Goal: Find specific page/section

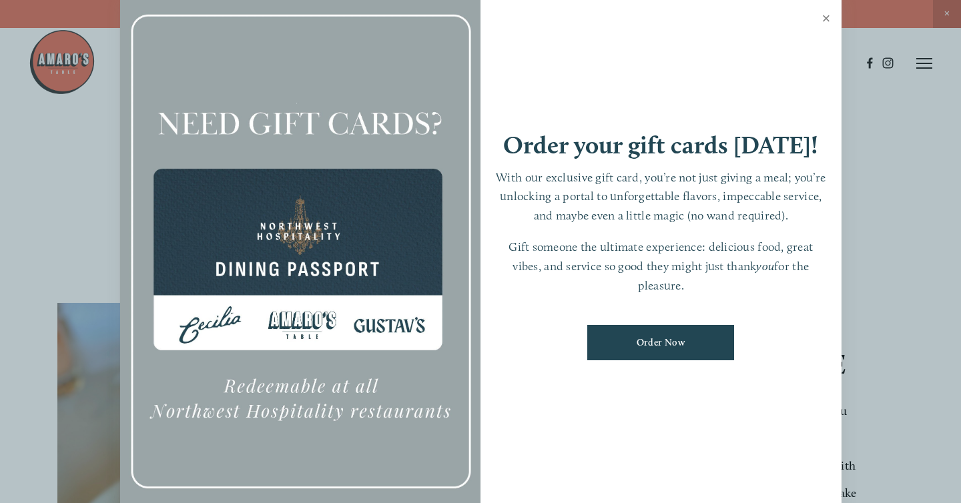
click at [818, 18] on link "Close" at bounding box center [827, 19] width 26 height 37
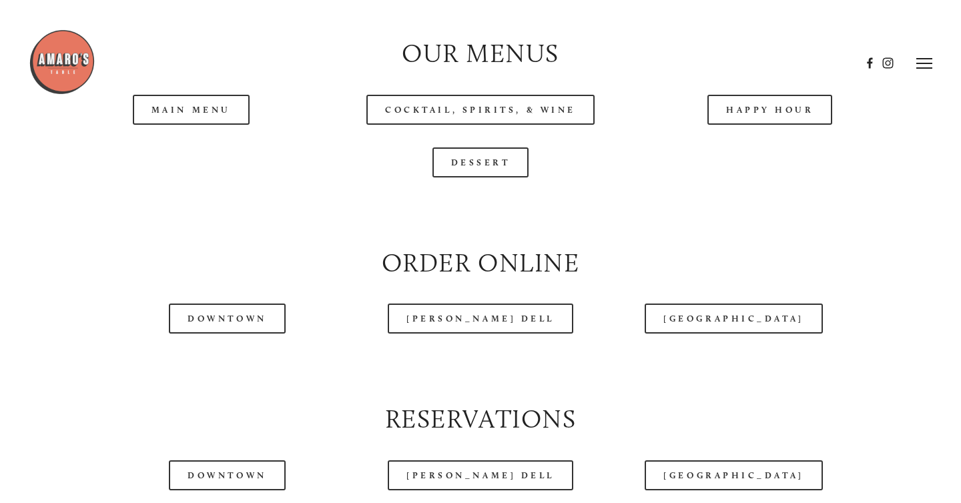
scroll to position [1361, 0]
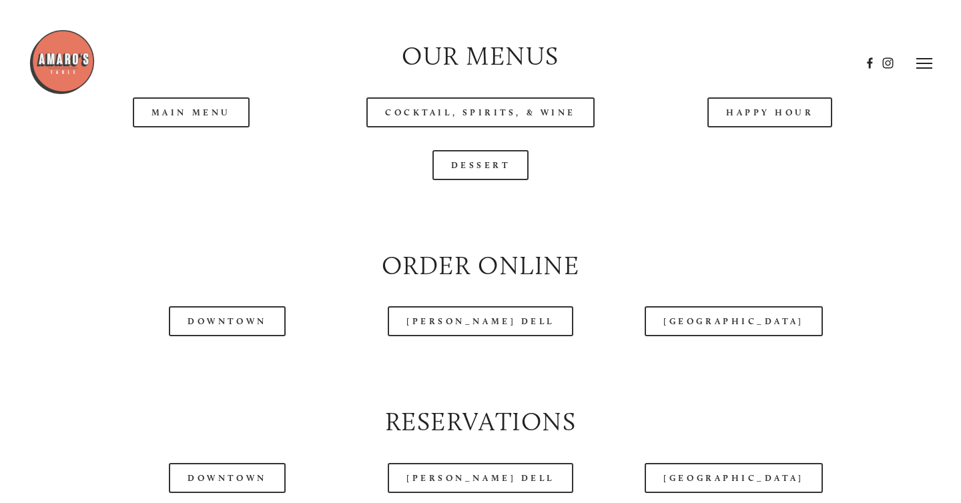
click at [753, 119] on header "Menu Order Now Visit Gallery 0" at bounding box center [481, 63] width 904 height 126
click at [753, 115] on header "Menu Order Now Visit Gallery 0" at bounding box center [481, 63] width 904 height 126
click at [776, 115] on header "Menu Order Now Visit Gallery 0" at bounding box center [481, 63] width 904 height 126
click at [763, 116] on header "Menu Order Now Visit Gallery 0" at bounding box center [481, 63] width 904 height 126
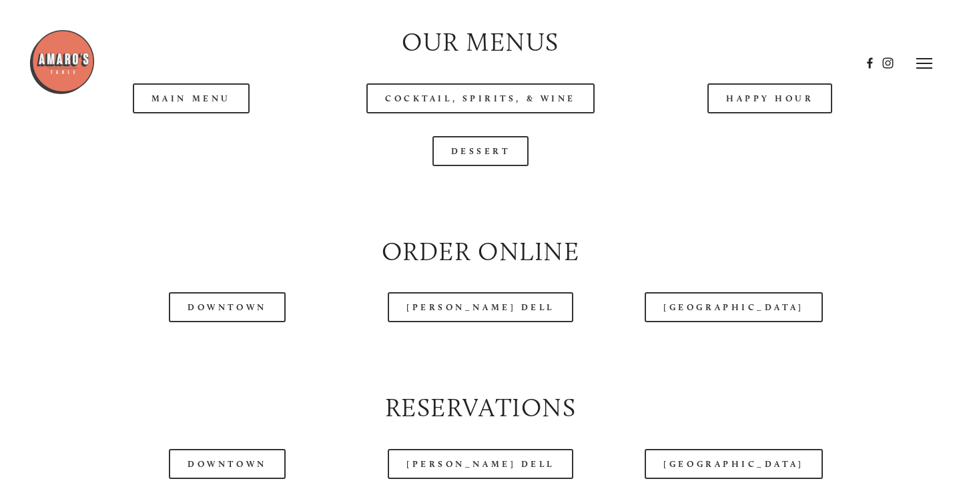
scroll to position [1372, 0]
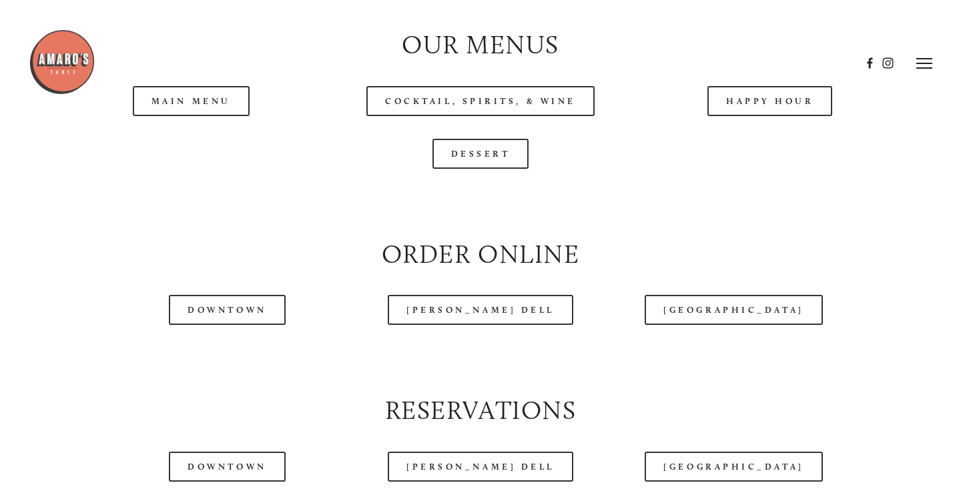
click at [759, 104] on header "Menu Order Now Visit Gallery 0" at bounding box center [481, 63] width 904 height 126
click at [759, 82] on div at bounding box center [445, 63] width 832 height 69
click at [751, 100] on header "Menu Order Now Visit Gallery 0" at bounding box center [481, 63] width 904 height 126
click at [743, 98] on header "Menu Order Now Visit Gallery 0" at bounding box center [481, 63] width 904 height 126
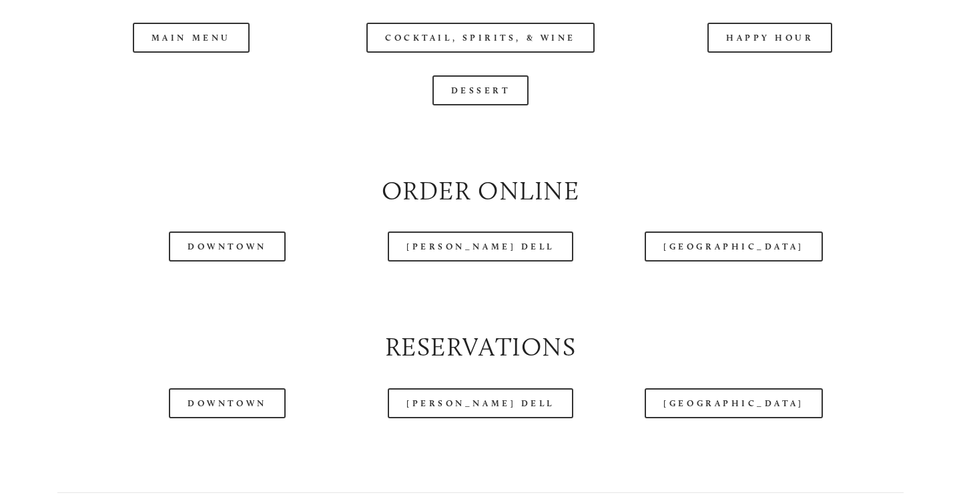
scroll to position [1440, 0]
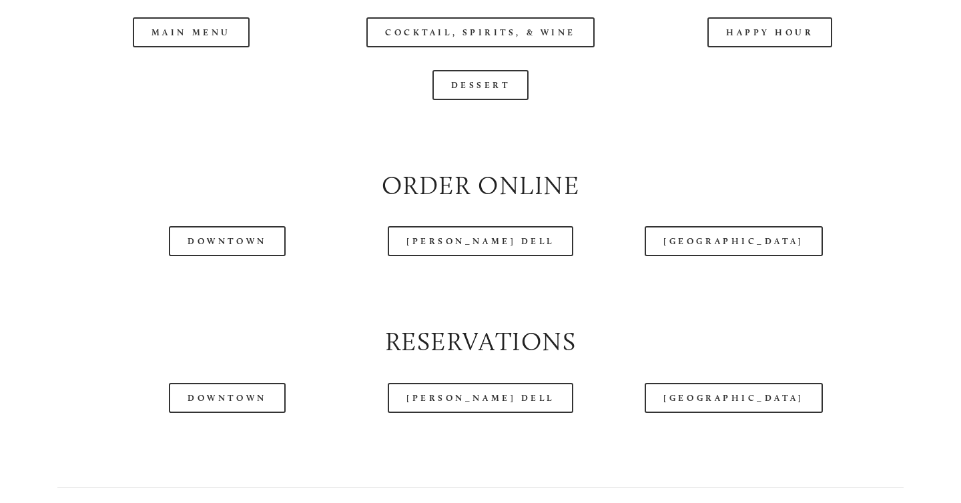
drag, startPoint x: 783, startPoint y: 55, endPoint x: 783, endPoint y: 32, distance: 23.4
click at [783, 51] on div at bounding box center [445, 29] width 832 height 69
click at [783, 32] on div at bounding box center [445, 29] width 832 height 69
click at [780, 32] on div at bounding box center [445, 29] width 832 height 69
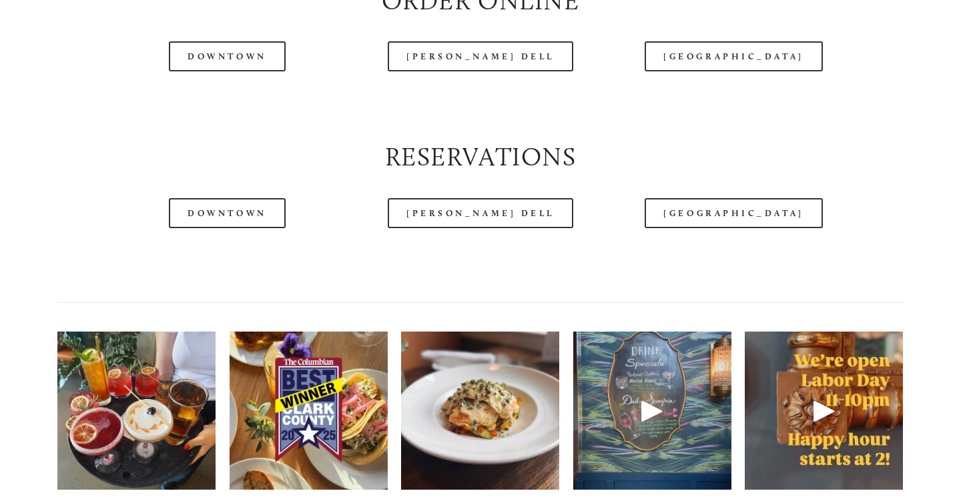
scroll to position [1626, 0]
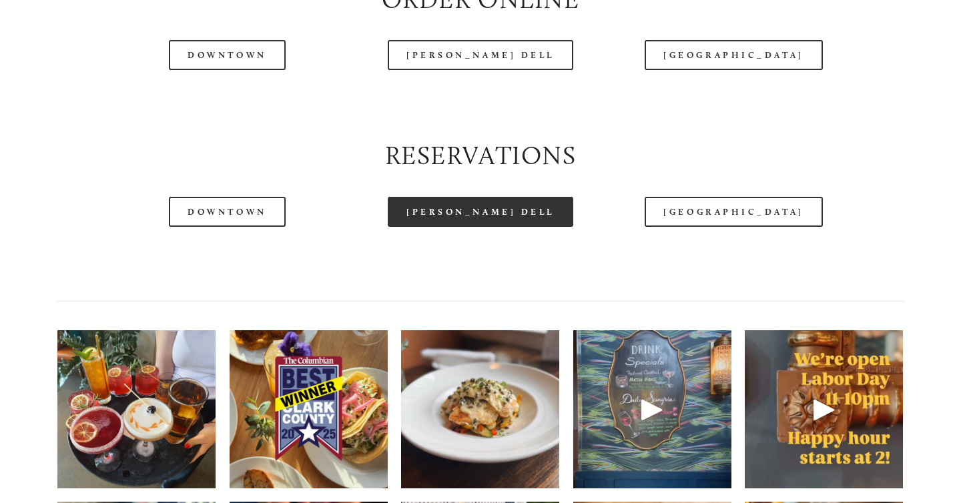
click at [489, 224] on link "[PERSON_NAME] Dell" at bounding box center [481, 212] width 186 height 30
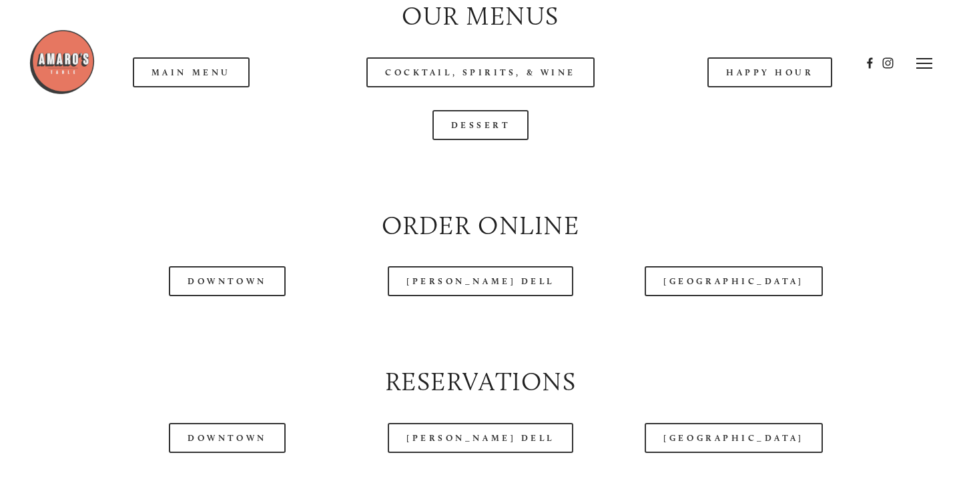
scroll to position [1309, 0]
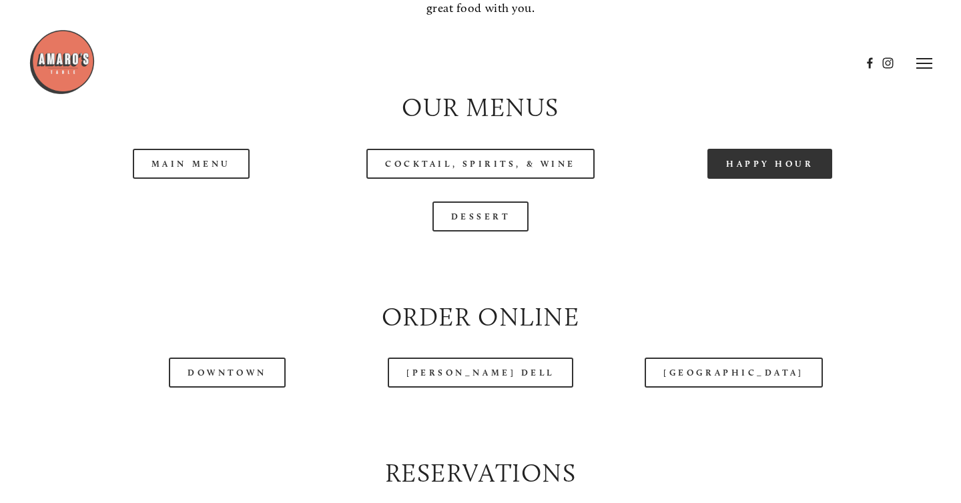
click at [741, 162] on link "Happy Hour" at bounding box center [769, 164] width 125 height 30
